Goal: Task Accomplishment & Management: Use online tool/utility

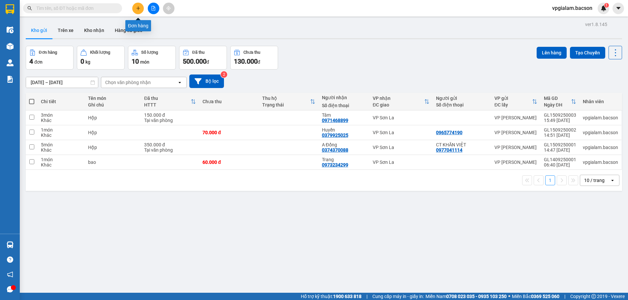
click at [139, 7] on icon "plus" at bounding box center [138, 8] width 5 height 5
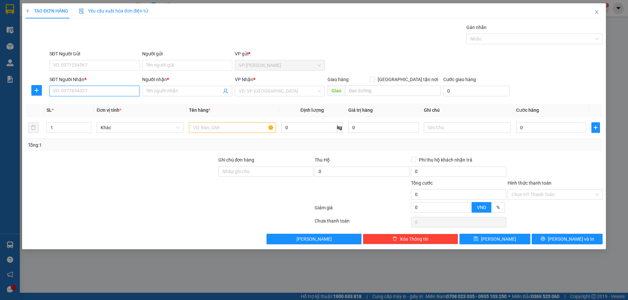
click at [52, 92] on input "SĐT Người Nhận *" at bounding box center [94, 91] width 90 height 11
